Goal: Task Accomplishment & Management: Use online tool/utility

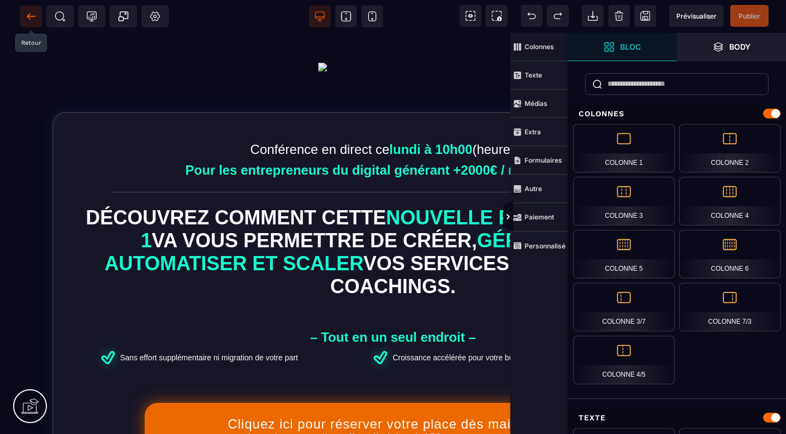
click at [35, 15] on icon at bounding box center [31, 16] width 11 height 11
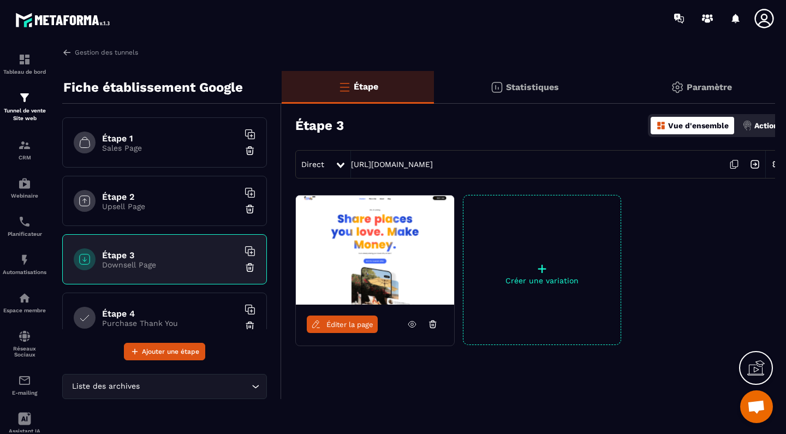
click at [252, 266] on img at bounding box center [249, 267] width 11 height 11
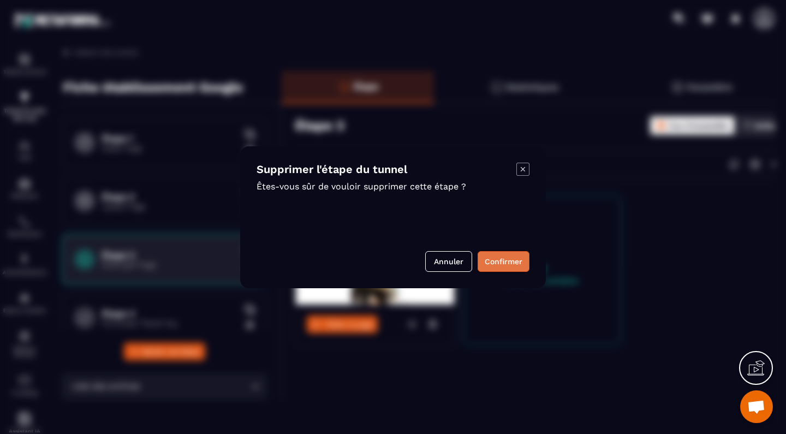
click at [485, 256] on button "Confirmer" at bounding box center [504, 261] width 52 height 21
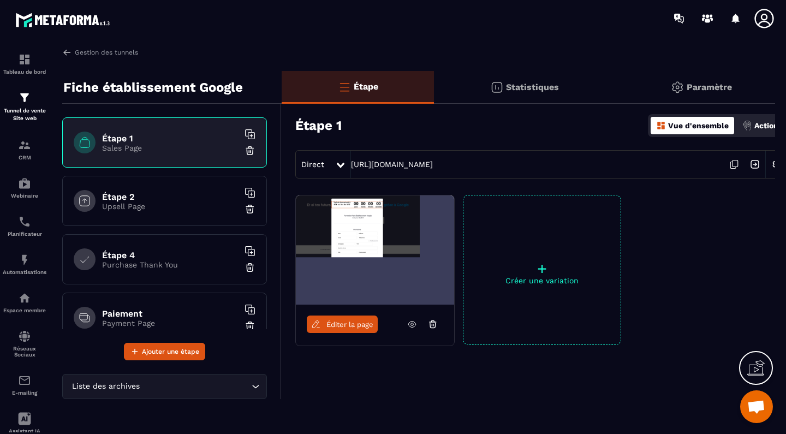
click at [172, 142] on h6 "Étape 1" at bounding box center [170, 138] width 136 height 10
click at [118, 200] on h6 "Étape 2" at bounding box center [170, 197] width 136 height 10
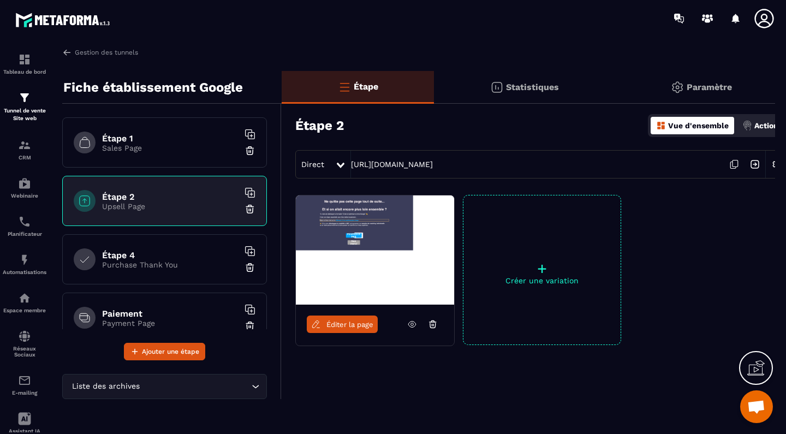
click at [136, 150] on p "Sales Page" at bounding box center [170, 148] width 136 height 9
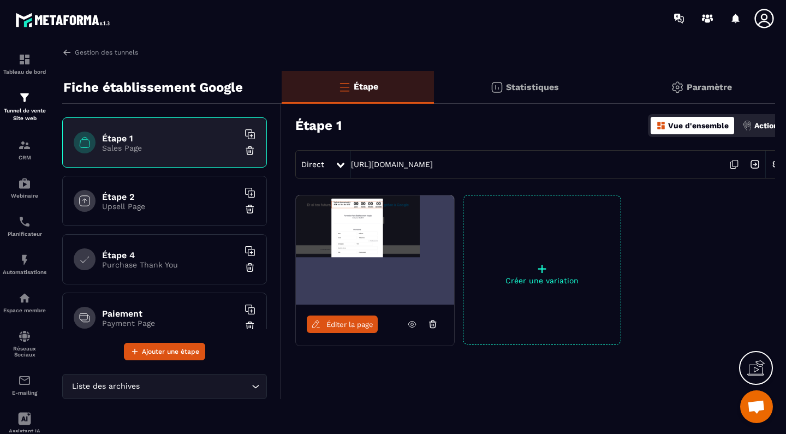
click at [135, 261] on p "Purchase Thank You" at bounding box center [170, 264] width 136 height 9
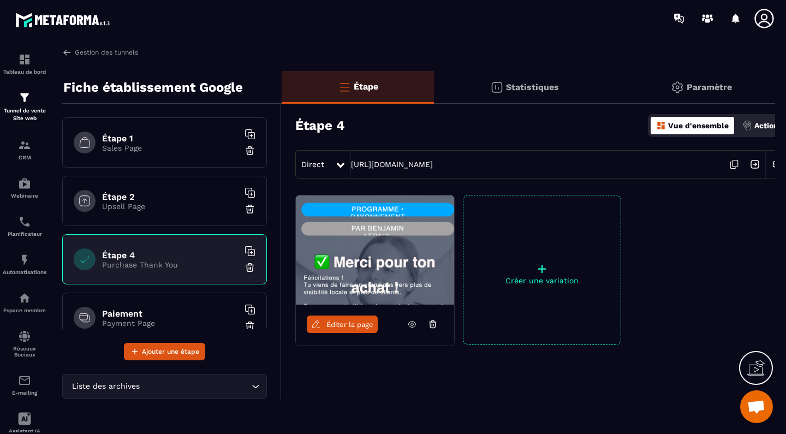
click at [133, 305] on div "Paiement Payment Page" at bounding box center [164, 318] width 205 height 50
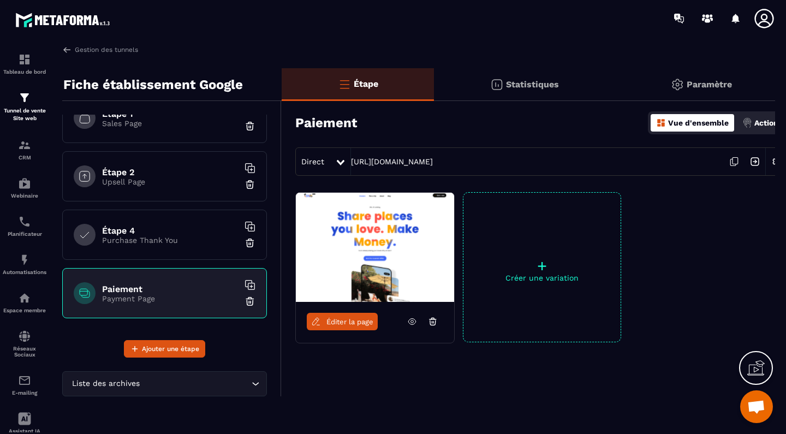
scroll to position [22, 0]
